Goal: Task Accomplishment & Management: Complete application form

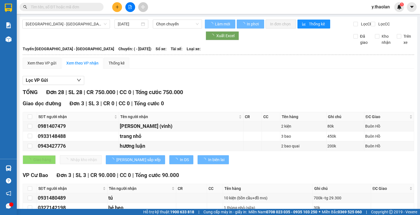
type input "[DATE]"
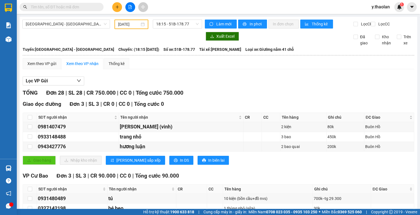
click at [117, 4] on button at bounding box center [117, 7] width 10 height 10
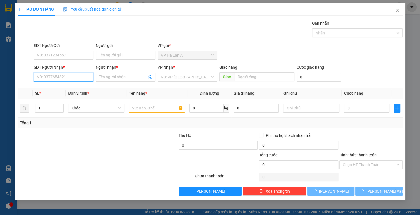
click at [70, 77] on input "SĐT Người Nhận *" at bounding box center [64, 77] width 60 height 9
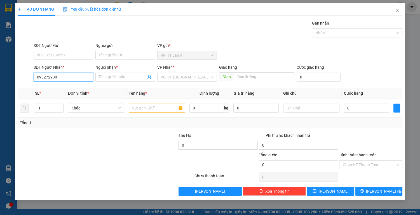
type input "0932729301"
click at [74, 90] on div "0932729301 - hồng" at bounding box center [63, 88] width 53 height 6
type input "hồng"
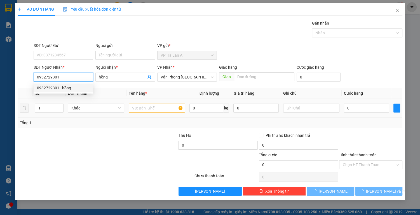
type input "0932729301"
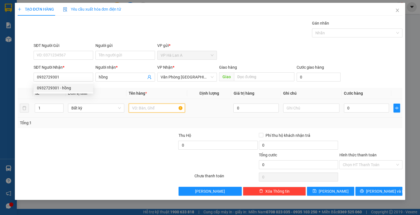
click at [147, 106] on input "text" at bounding box center [157, 108] width 56 height 9
type input "1 bao vàng"
click at [315, 113] on td at bounding box center [311, 108] width 61 height 19
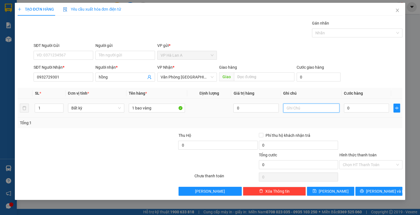
click at [312, 107] on input "text" at bounding box center [311, 108] width 56 height 9
type input "20 kg gạo"
click at [345, 190] on button "[PERSON_NAME]" at bounding box center [330, 191] width 47 height 9
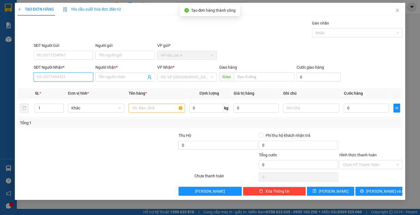
click at [60, 80] on input "SĐT Người Nhận *" at bounding box center [64, 77] width 60 height 9
type input "0813796553"
click at [67, 89] on div "0813796553 - hải" at bounding box center [63, 88] width 53 height 6
type input "hải"
type input "an sương"
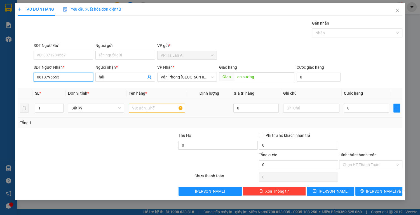
type input "0813796553"
click at [149, 103] on td at bounding box center [156, 108] width 61 height 19
click at [148, 107] on input "text" at bounding box center [157, 108] width 56 height 9
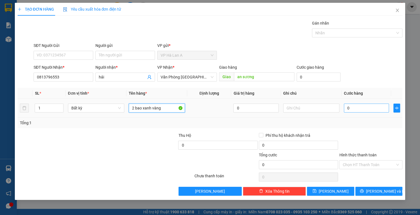
type input "2 bao xanh vàng"
click at [362, 109] on input "0" at bounding box center [366, 108] width 45 height 9
click at [310, 108] on input "text" at bounding box center [311, 108] width 56 height 9
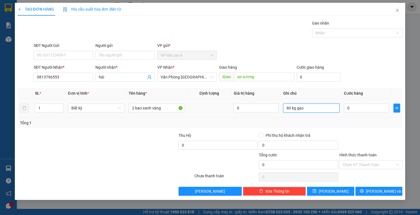
type input "80 kg gạo"
click at [358, 113] on div "0" at bounding box center [366, 108] width 45 height 11
click at [359, 112] on input "0" at bounding box center [366, 108] width 45 height 9
type input "1"
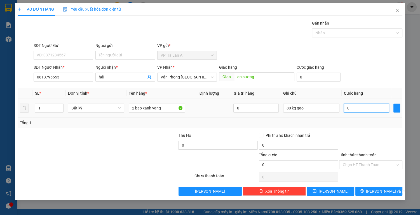
type input "1"
type input "14"
type input "140"
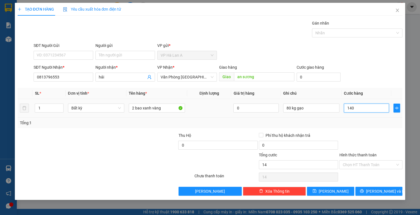
type input "140"
click at [361, 164] on input "Hình thức thanh toán" at bounding box center [368, 165] width 53 height 8
type input "140.000"
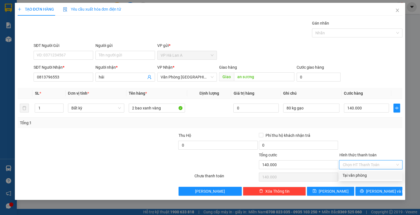
click at [362, 176] on div "Tại văn phòng" at bounding box center [370, 175] width 56 height 6
type input "0"
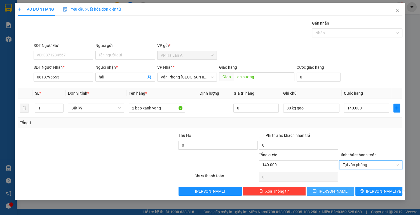
click at [316, 189] on icon "save" at bounding box center [314, 191] width 4 height 4
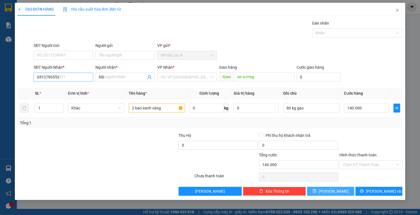
type input "0"
click at [62, 77] on input "SĐT Người Nhận *" at bounding box center [64, 77] width 60 height 9
type input "0975093733"
click at [68, 87] on div "0975093733 - lệ" at bounding box center [63, 88] width 53 height 6
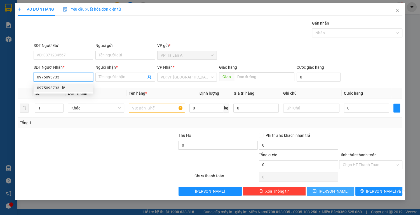
type input "lệ"
type input "0975093733"
click at [147, 108] on input "text" at bounding box center [157, 108] width 56 height 9
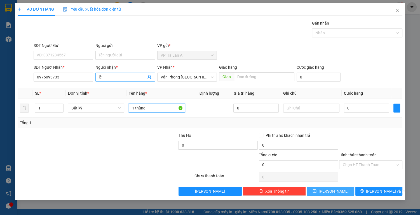
type input "1 thùng"
click at [119, 78] on input "lệ" at bounding box center [122, 77] width 47 height 6
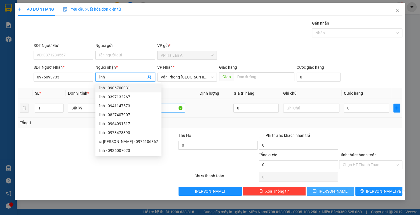
type input "linh"
click at [172, 110] on input "1 thùng" at bounding box center [157, 108] width 56 height 9
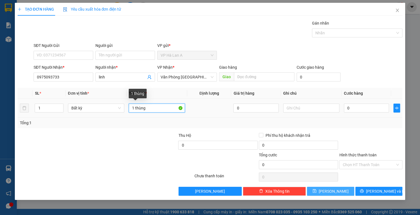
click at [172, 110] on input "1 thùng" at bounding box center [157, 108] width 56 height 9
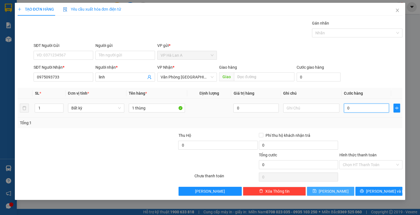
type input "1"
type input "11"
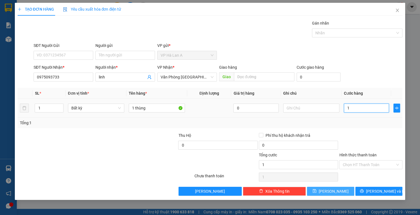
type input "11"
type input "110"
type input "110.000"
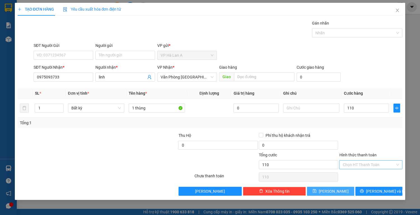
type input "110.000"
click at [361, 167] on input "Hình thức thanh toán" at bounding box center [368, 165] width 53 height 8
click at [358, 174] on div "Tại văn phòng" at bounding box center [370, 175] width 56 height 6
type input "0"
click at [305, 111] on input "text" at bounding box center [311, 108] width 56 height 9
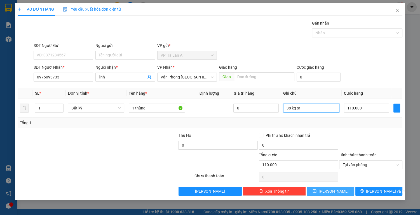
type input "38 kg sr"
click at [323, 190] on button "[PERSON_NAME]" at bounding box center [330, 191] width 47 height 9
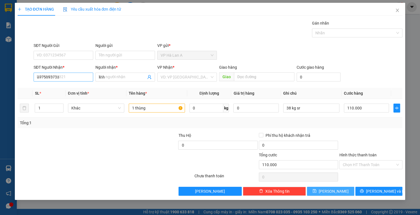
type input "0"
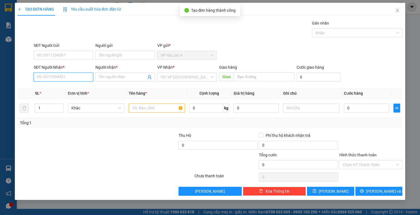
click at [59, 76] on input "SĐT Người Nhận *" at bounding box center [64, 77] width 60 height 9
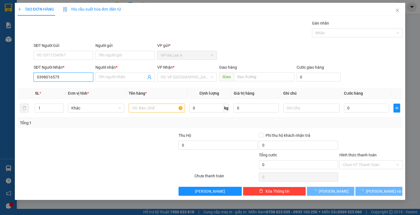
click at [74, 80] on input "0398016575" at bounding box center [64, 77] width 60 height 9
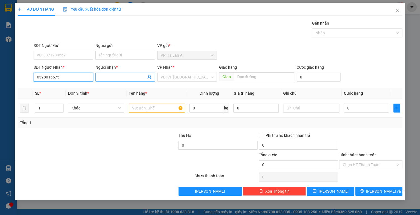
type input "0398016575"
click at [107, 79] on input "Người nhận *" at bounding box center [122, 77] width 47 height 6
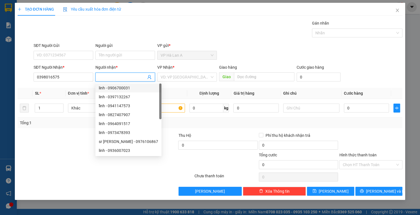
type input "j"
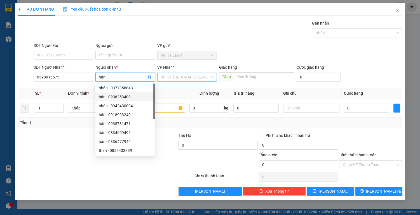
type input "hân"
click at [183, 75] on input "search" at bounding box center [184, 77] width 49 height 8
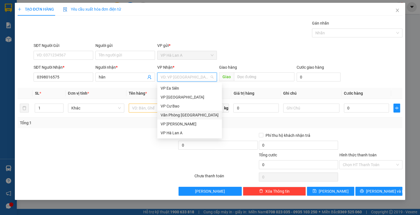
click at [193, 115] on div "Văn Phòng [GEOGRAPHIC_DATA]" at bounding box center [189, 115] width 58 height 6
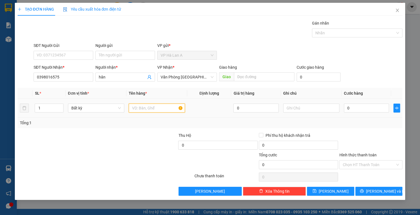
click at [147, 110] on input "text" at bounding box center [157, 108] width 56 height 9
type input "1 xe vision"
click at [350, 110] on input "0" at bounding box center [366, 108] width 45 height 9
type input "4"
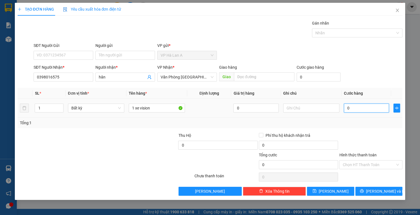
type input "4"
type input "40"
type input "400"
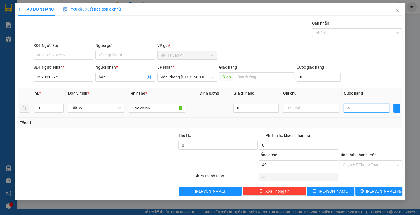
type input "400"
type input "400.000"
click at [369, 159] on div "Hình thức thanh toán" at bounding box center [370, 156] width 63 height 8
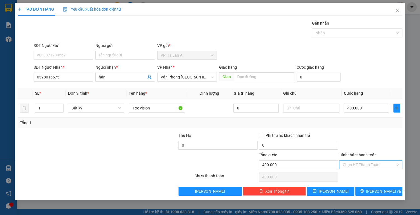
click at [371, 163] on input "Hình thức thanh toán" at bounding box center [368, 165] width 53 height 8
click at [367, 177] on div "Tại văn phòng" at bounding box center [370, 175] width 56 height 6
type input "0"
click at [328, 193] on button "[PERSON_NAME]" at bounding box center [330, 191] width 47 height 9
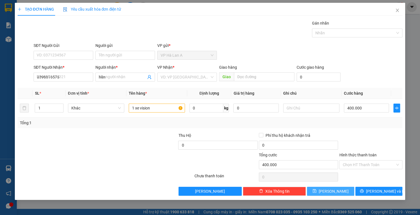
type input "0"
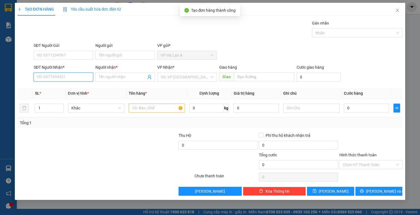
click at [69, 78] on input "SĐT Người Nhận *" at bounding box center [64, 77] width 60 height 9
type input "0909028115"
drag, startPoint x: 63, startPoint y: 86, endPoint x: 75, endPoint y: 91, distance: 13.1
click at [63, 86] on div "0909028115 - hiền" at bounding box center [63, 88] width 53 height 6
type input "hiền"
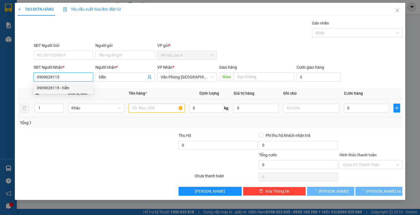
type input "0909028115"
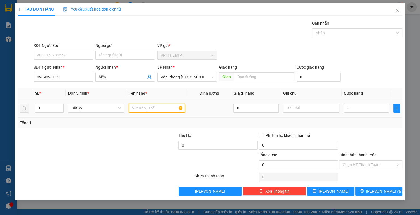
click at [152, 112] on input "text" at bounding box center [157, 108] width 56 height 9
type input "1 thùng"
click at [364, 113] on td "0" at bounding box center [366, 108] width 50 height 19
click at [364, 113] on div "0" at bounding box center [366, 108] width 45 height 11
click at [363, 107] on input "0" at bounding box center [366, 108] width 45 height 9
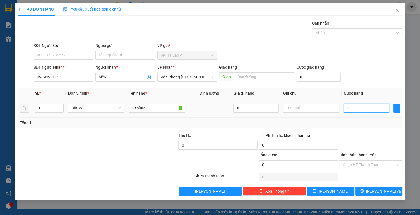
type input "4"
type input "40"
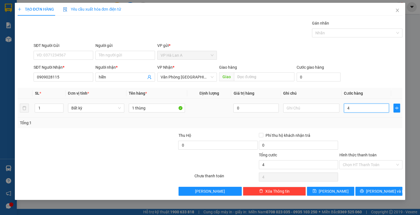
type input "40"
type input "40.000"
click at [369, 161] on input "Hình thức thanh toán" at bounding box center [368, 165] width 53 height 8
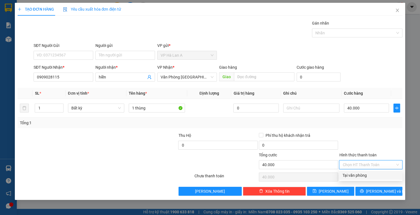
click at [367, 177] on div "Tại văn phòng" at bounding box center [370, 175] width 56 height 6
type input "0"
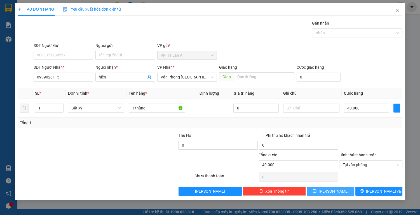
click at [341, 190] on button "[PERSON_NAME]" at bounding box center [330, 191] width 47 height 9
type input "0"
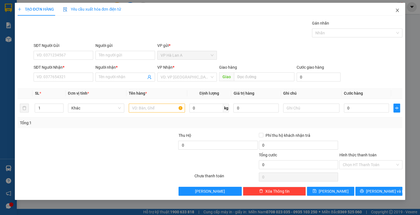
click at [395, 9] on icon "close" at bounding box center [397, 10] width 4 height 4
